Goal: Find specific page/section: Find specific page/section

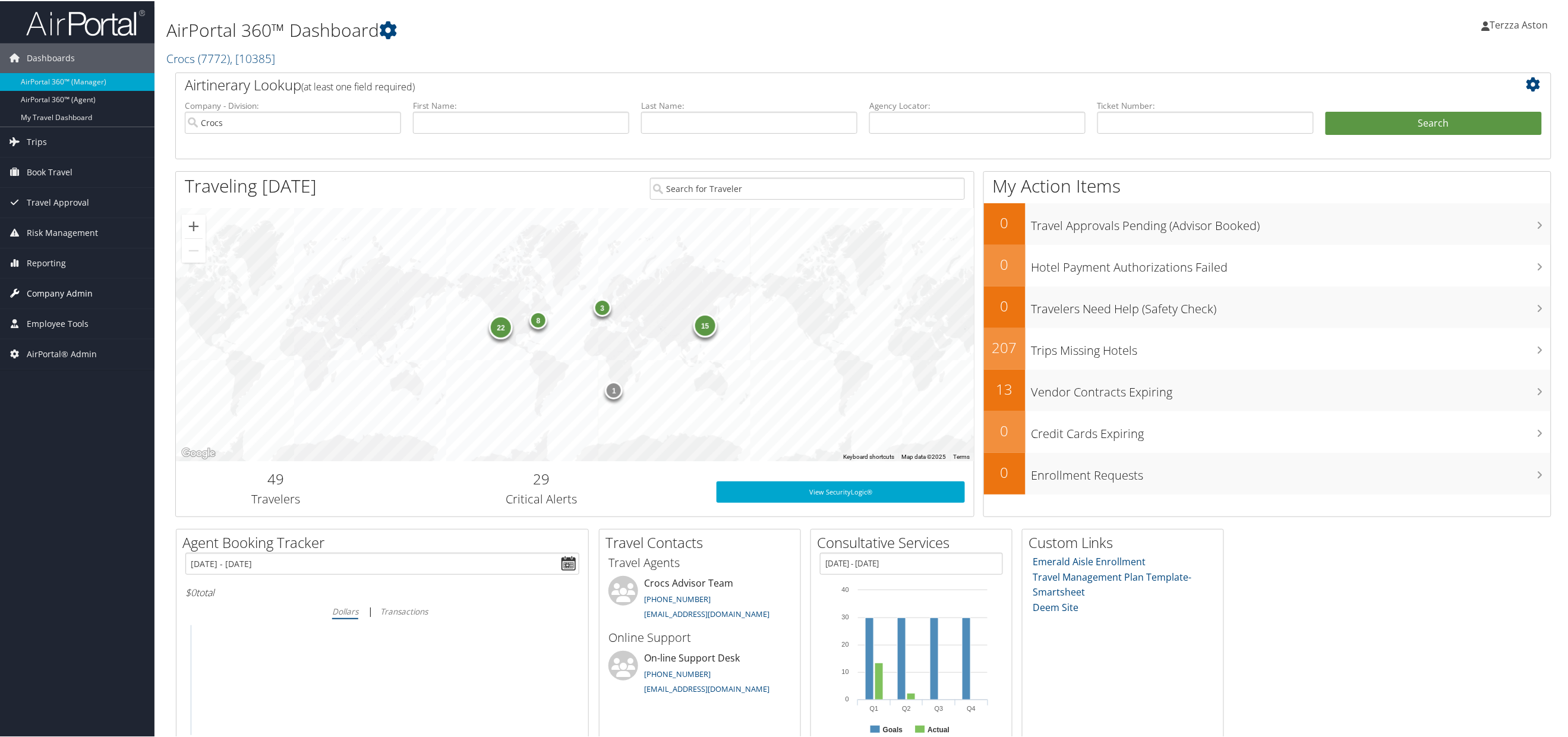
click at [78, 286] on span "Company Admin" at bounding box center [60, 293] width 66 height 30
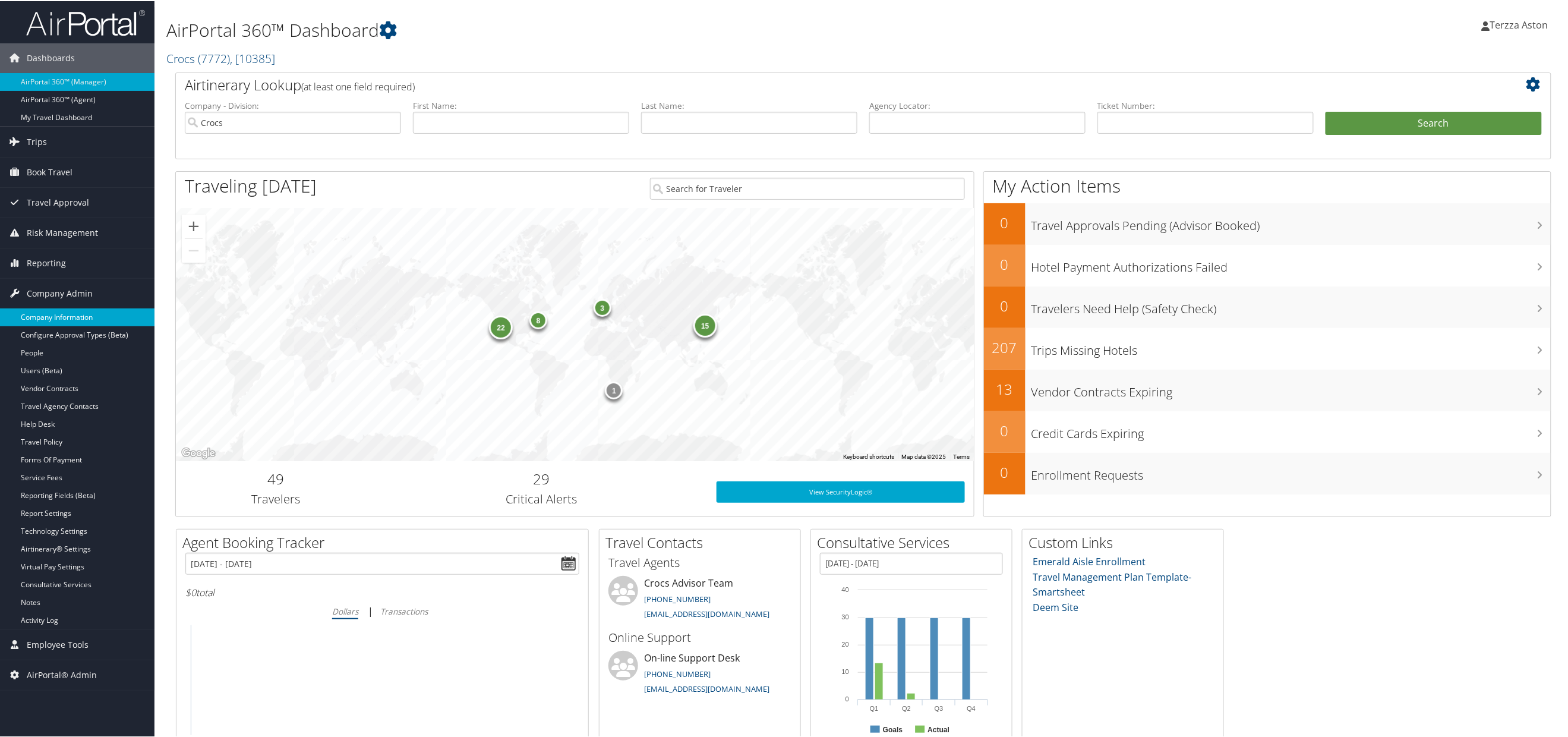
click at [73, 315] on link "Company Information" at bounding box center [77, 316] width 155 height 18
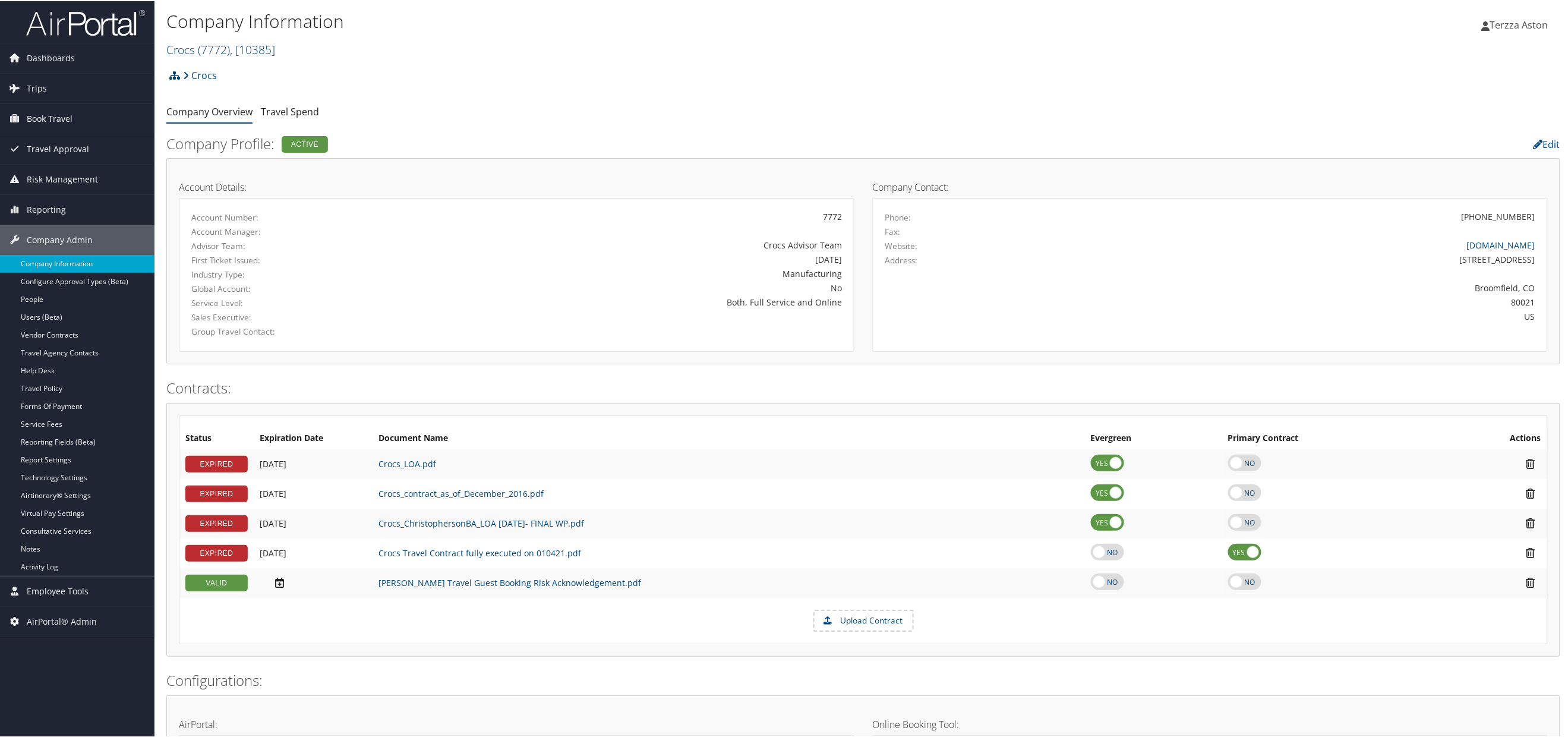
click at [188, 50] on link "Crocs ( 7772 ) , [ 10385 ]" at bounding box center [221, 48] width 109 height 16
click at [200, 68] on input "search" at bounding box center [245, 70] width 156 height 22
type input "shipmon"
click at [211, 89] on div "ShipMonk (301885), [44246]" at bounding box center [245, 93] width 169 height 11
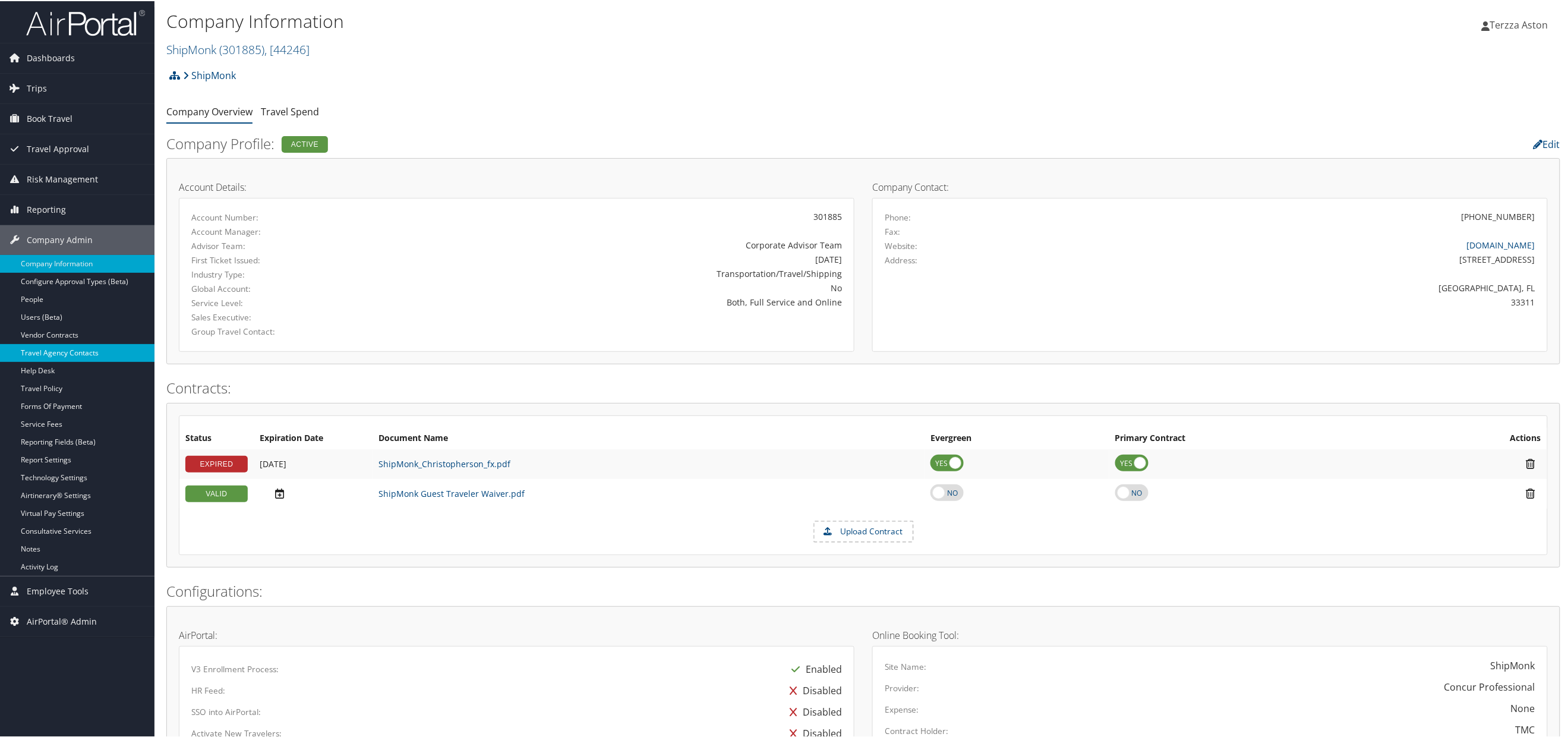
click at [76, 355] on link "Travel Agency Contacts" at bounding box center [77, 352] width 155 height 18
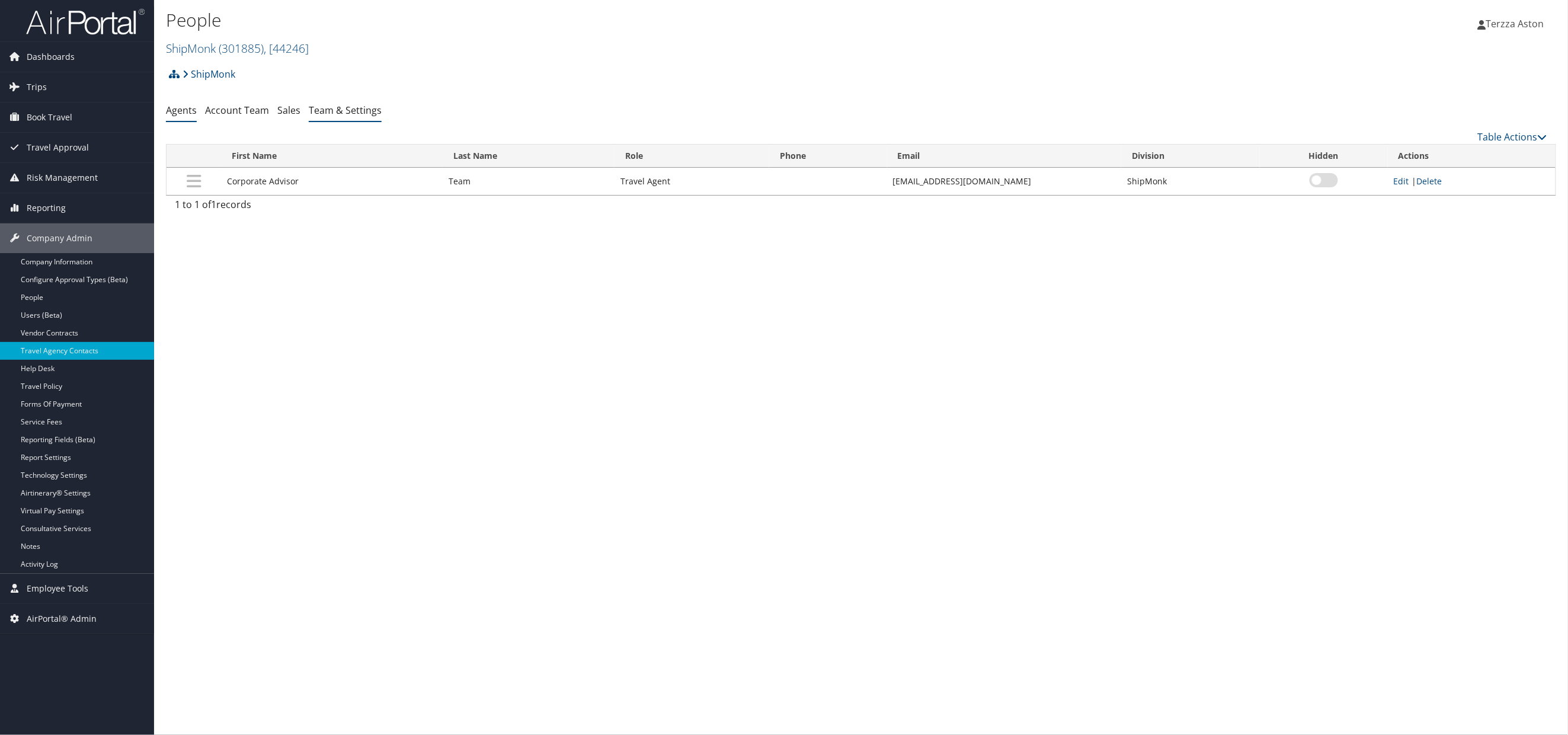
click at [332, 109] on link "Team & Settings" at bounding box center [345, 110] width 73 height 13
